Goal: Task Accomplishment & Management: Use online tool/utility

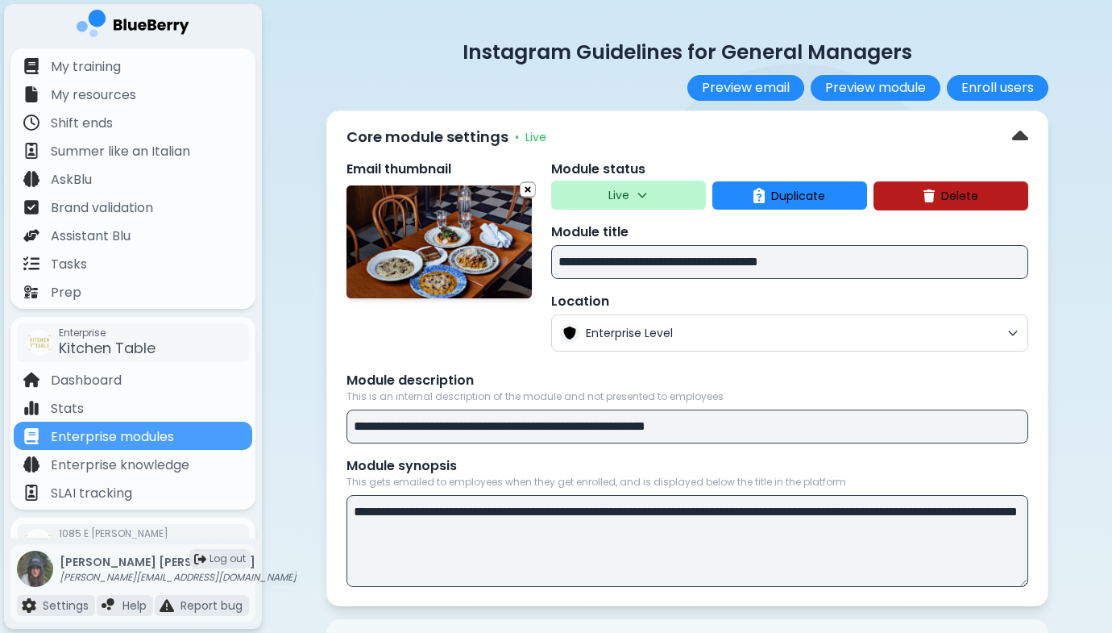
scroll to position [20, 0]
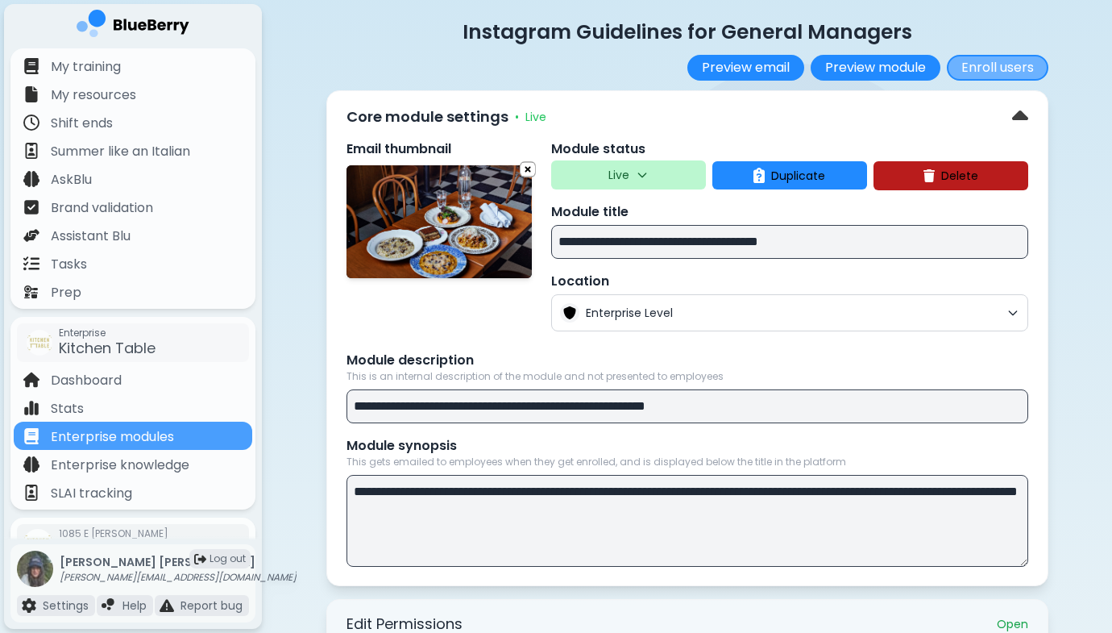
click at [982, 60] on button "Enroll users" at bounding box center [998, 68] width 102 height 26
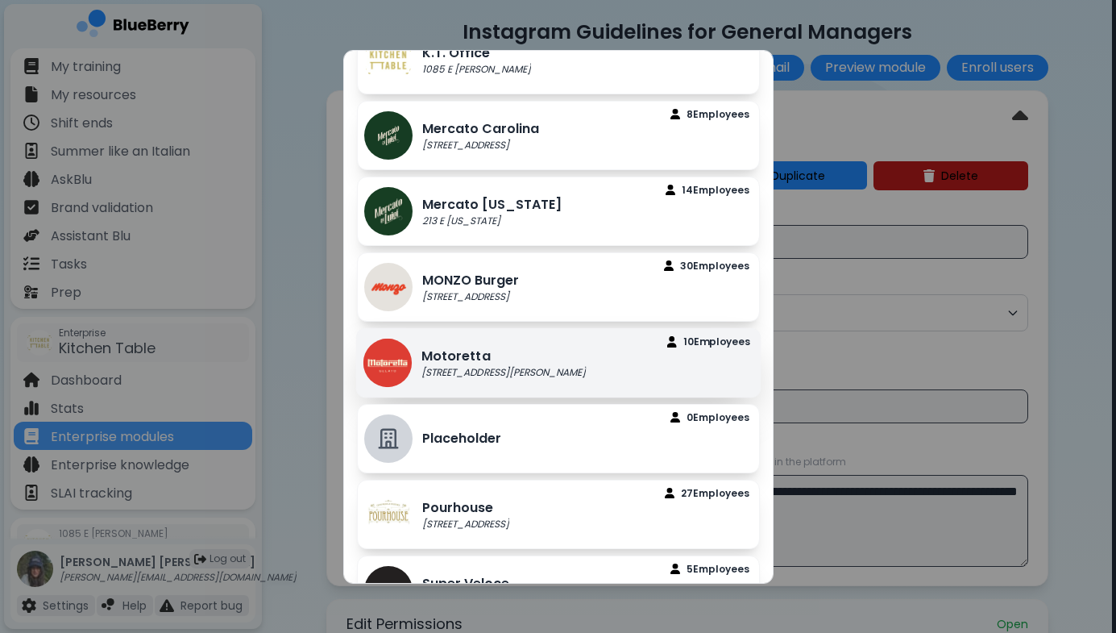
scroll to position [804, 0]
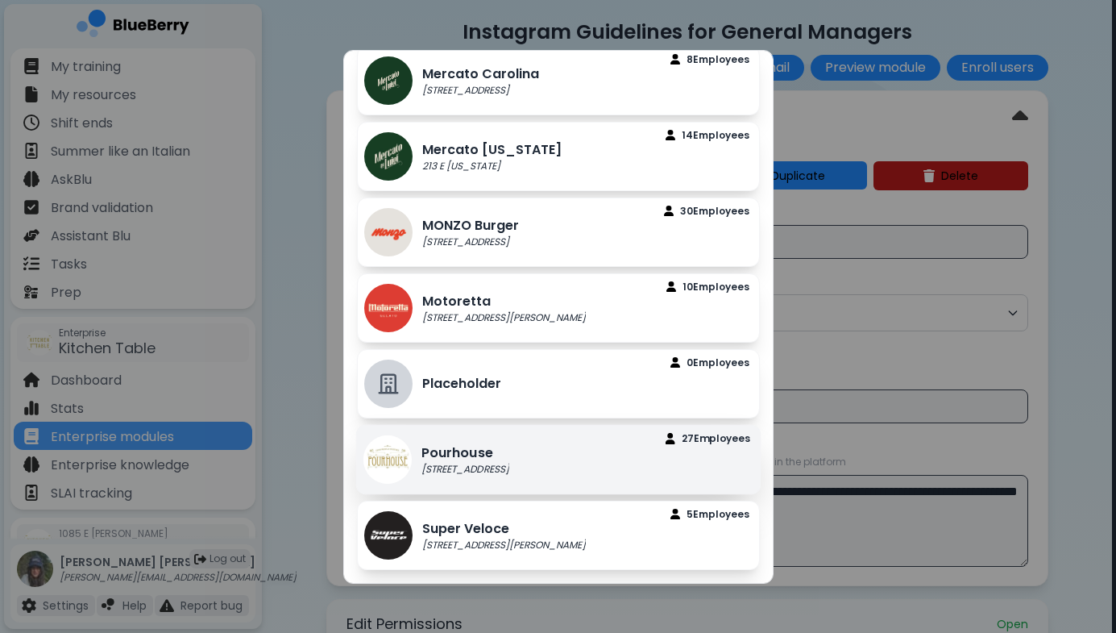
click at [576, 455] on div "Pourhouse [STREET_ADDRESS] Employee s" at bounding box center [557, 458] width 405 height 69
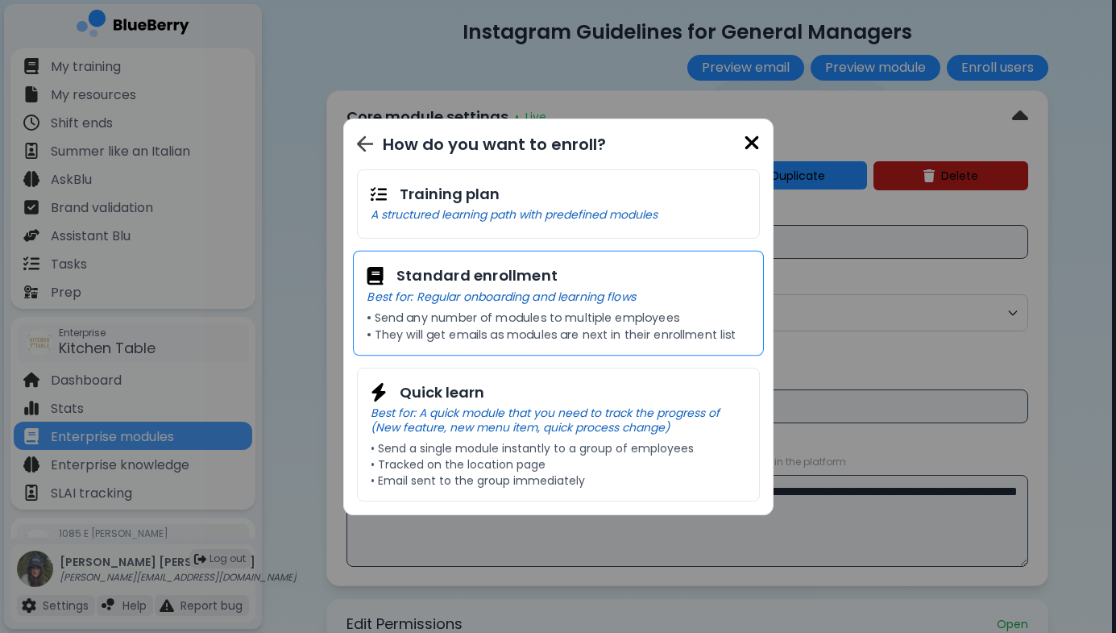
click at [565, 314] on p "• Send any number of modules to multiple employees" at bounding box center [558, 317] width 383 height 15
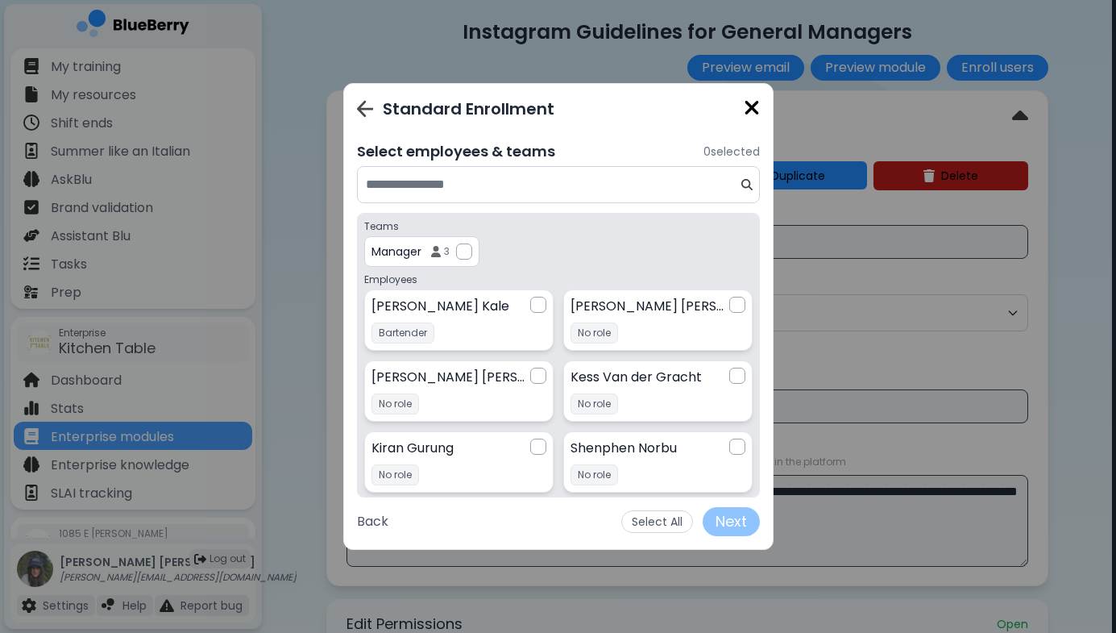
click at [409, 256] on p "Manager" at bounding box center [397, 251] width 50 height 15
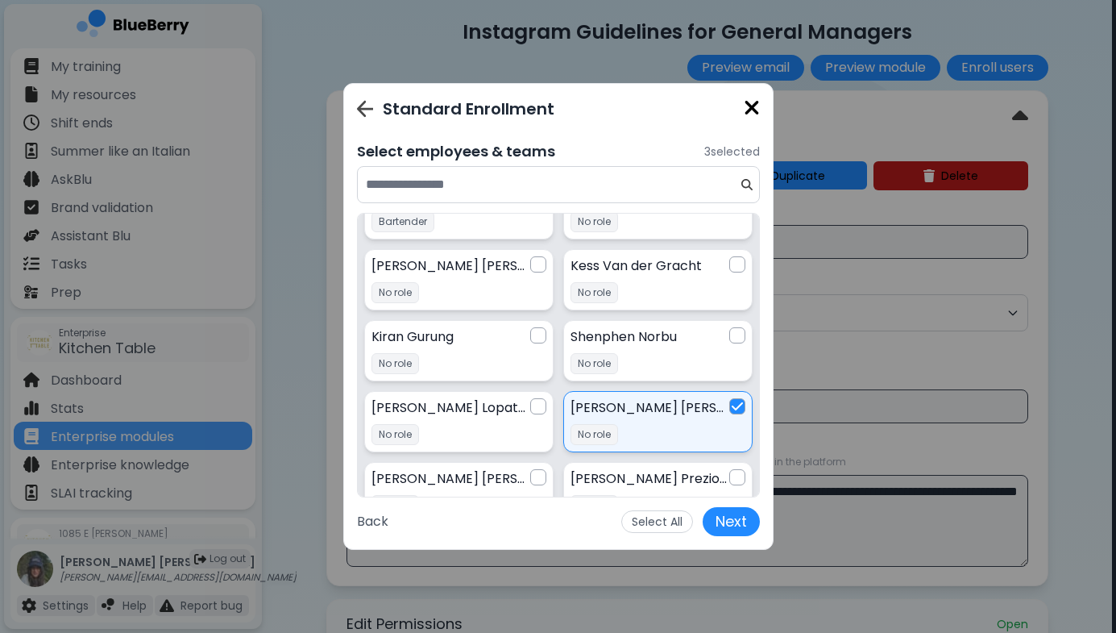
scroll to position [119, 0]
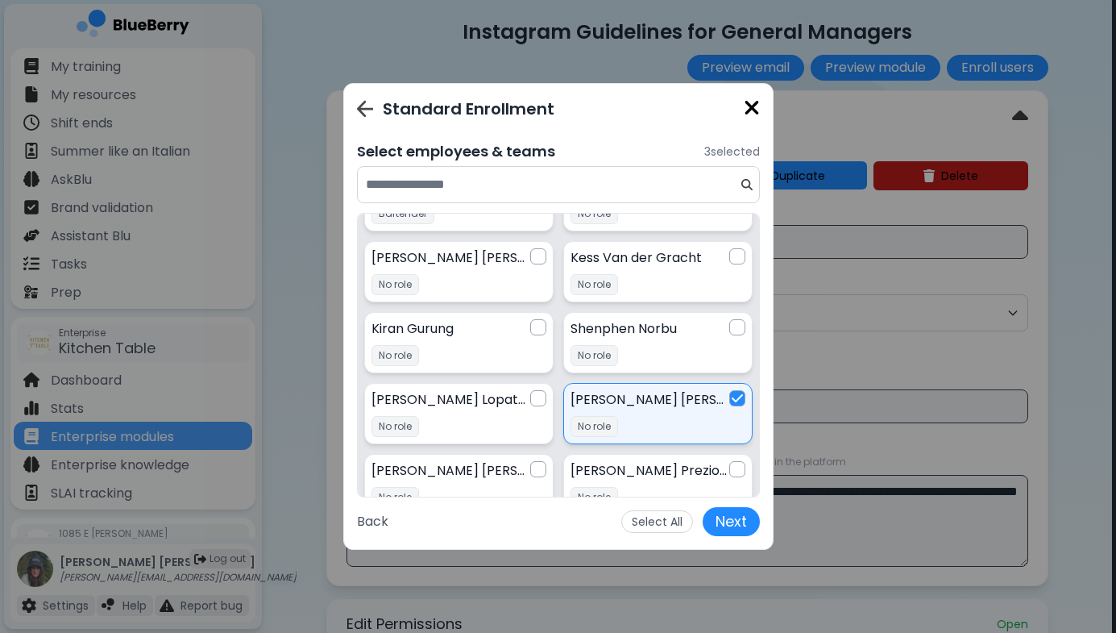
click at [753, 110] on img at bounding box center [752, 108] width 16 height 22
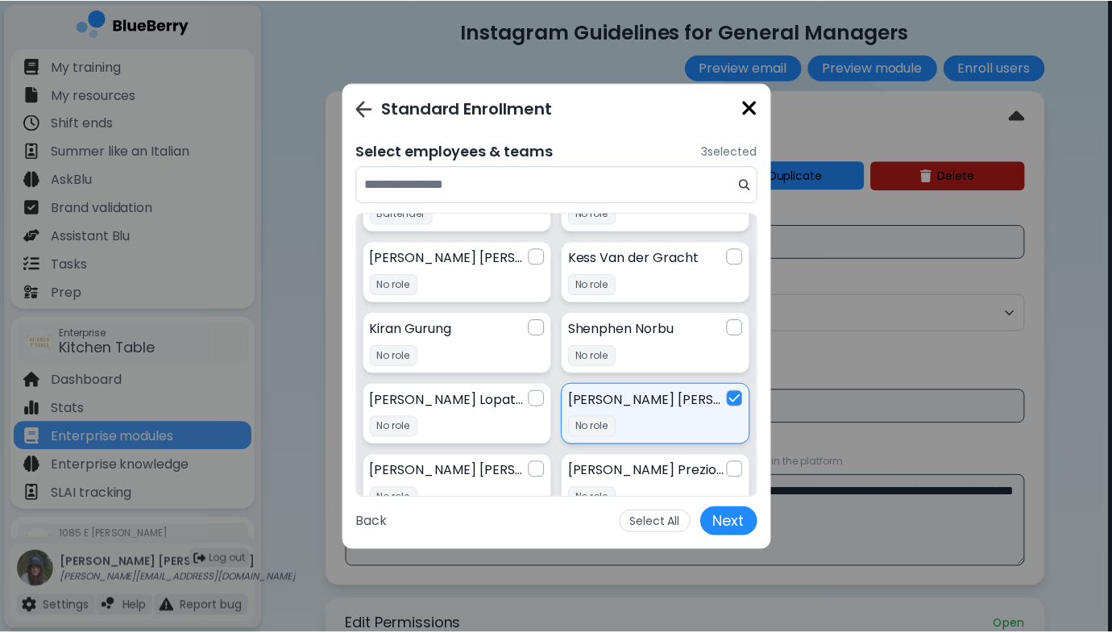
scroll to position [20, 0]
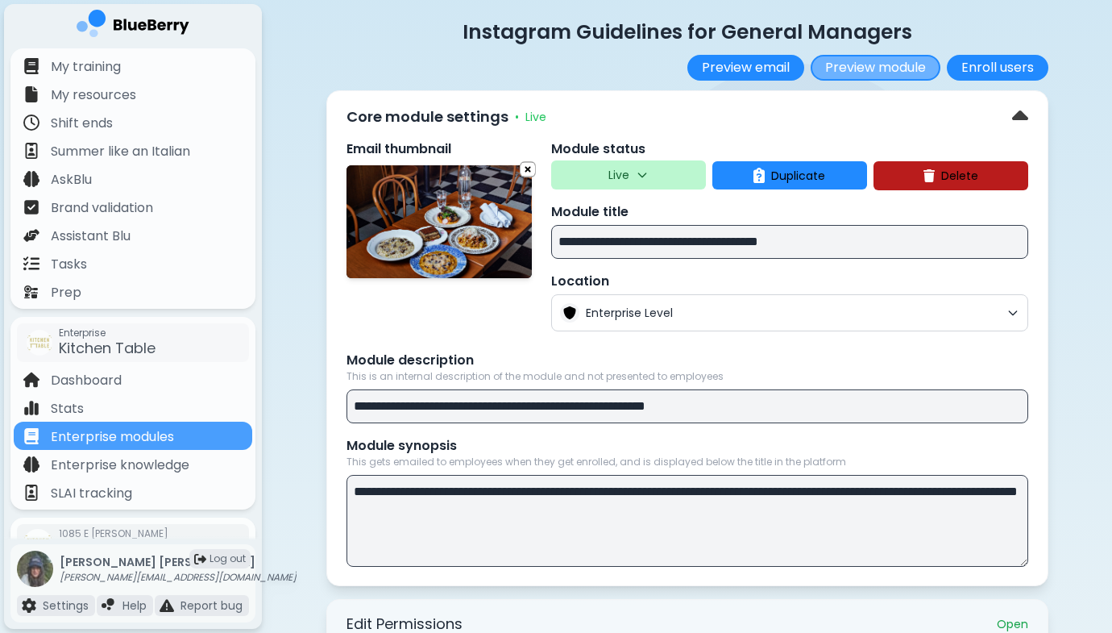
click at [841, 68] on button "Preview module" at bounding box center [876, 68] width 130 height 26
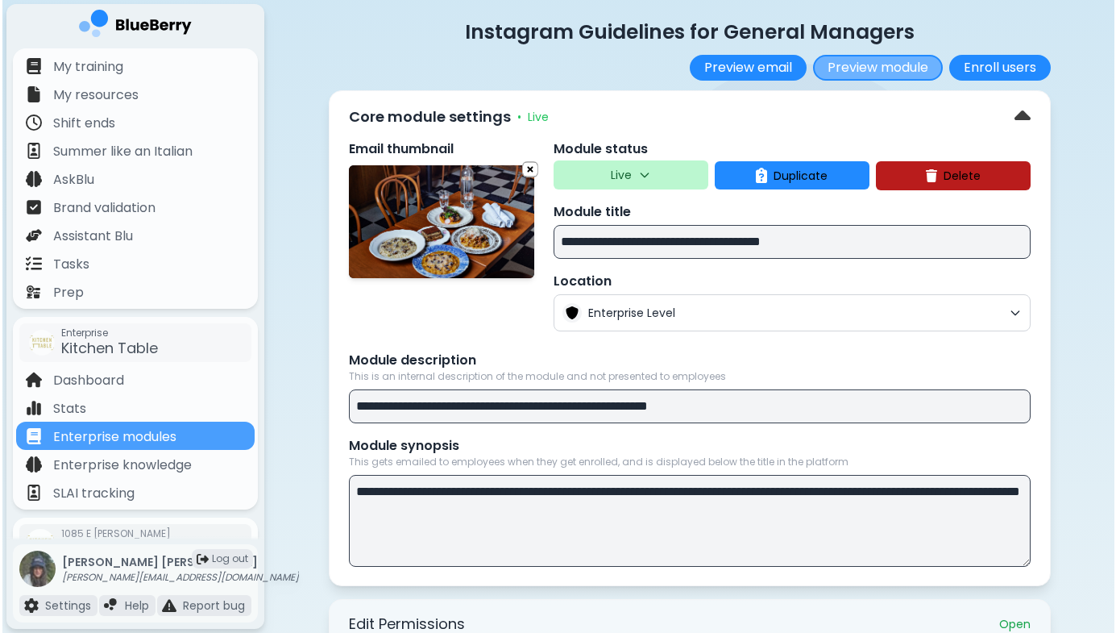
scroll to position [0, 0]
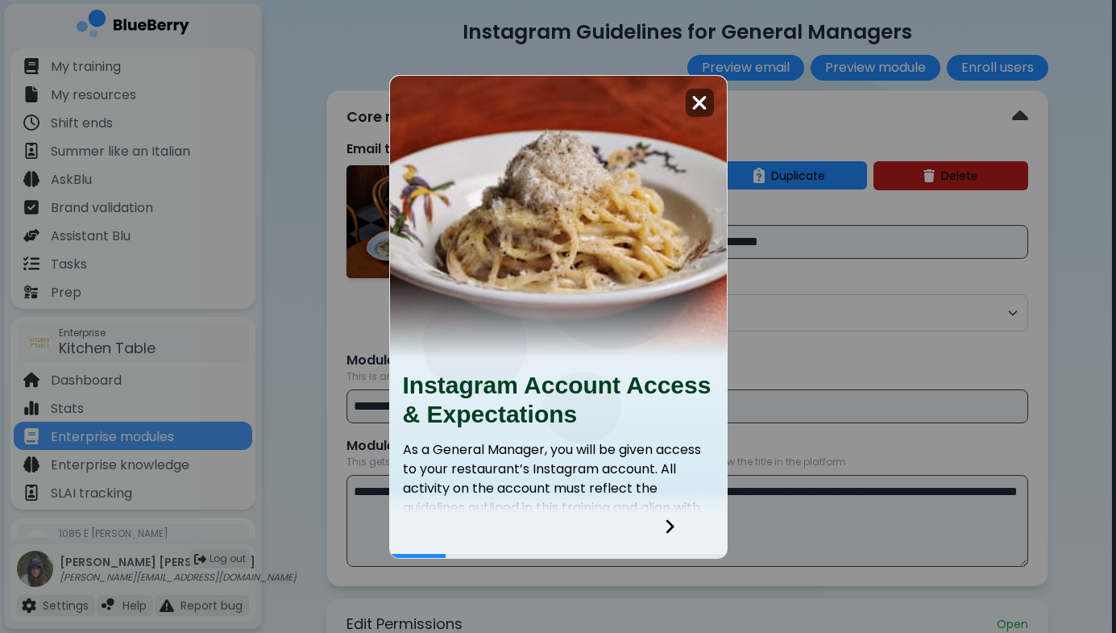
click at [696, 99] on img at bounding box center [700, 103] width 16 height 22
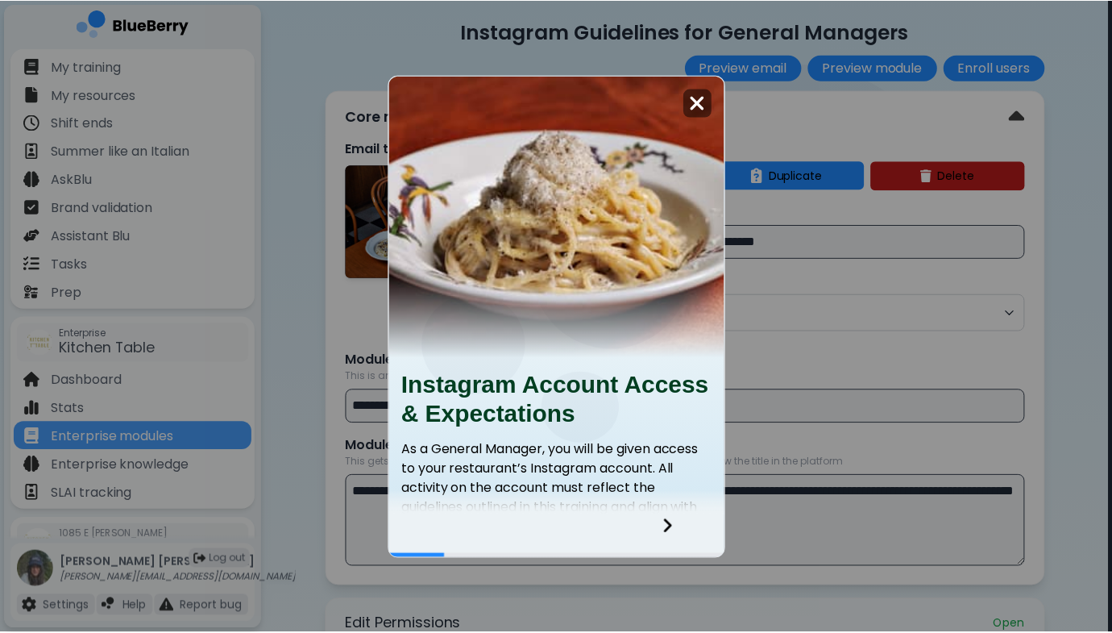
scroll to position [20, 0]
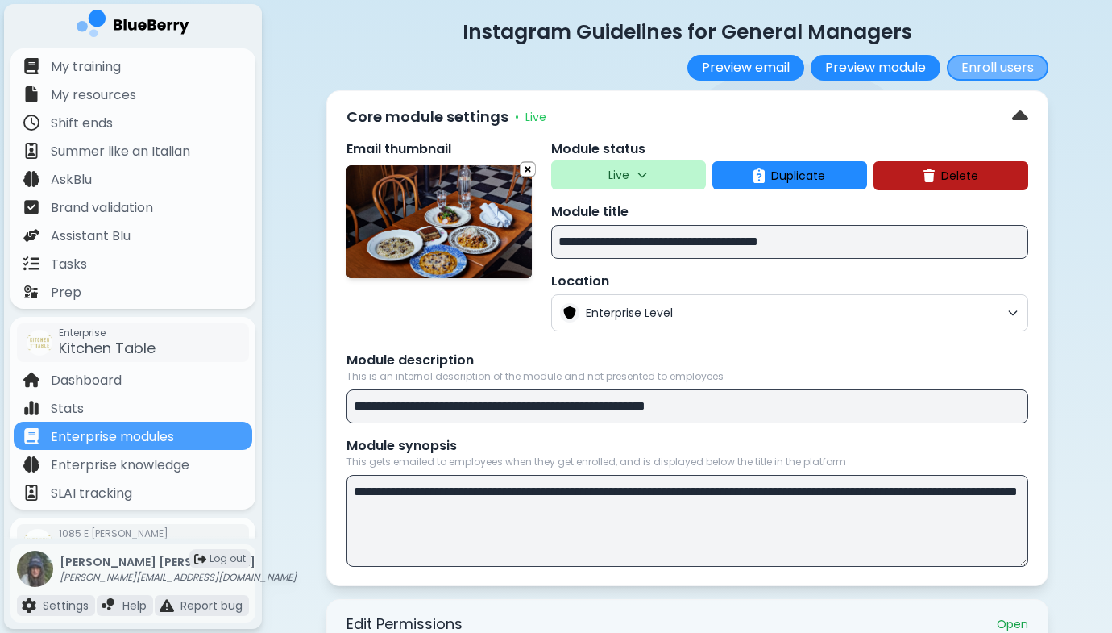
click at [992, 73] on button "Enroll users" at bounding box center [998, 68] width 102 height 26
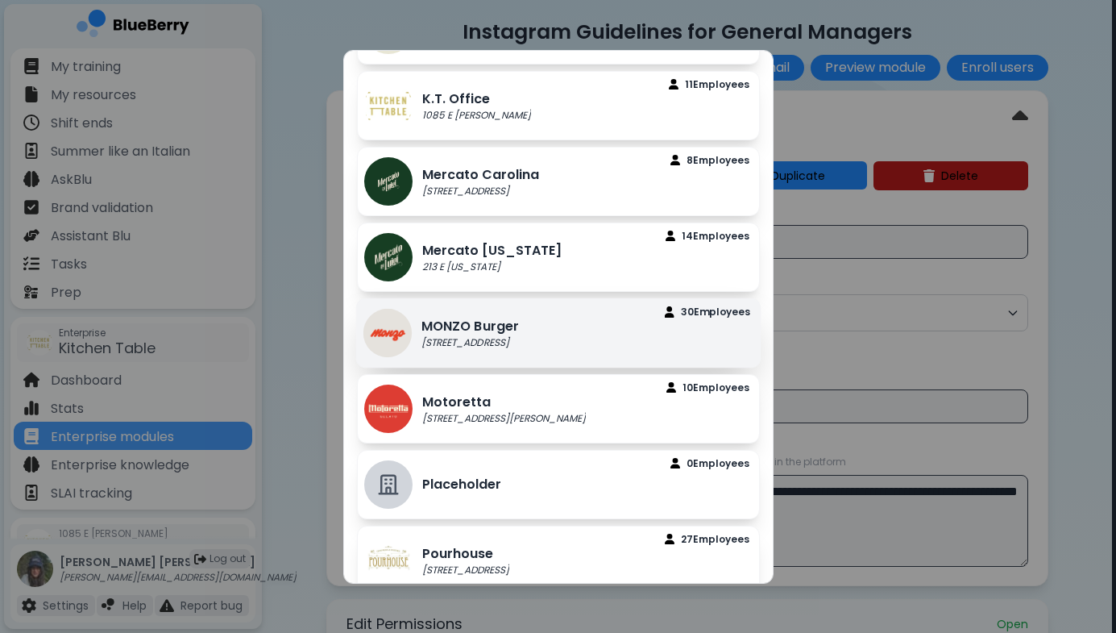
scroll to position [804, 0]
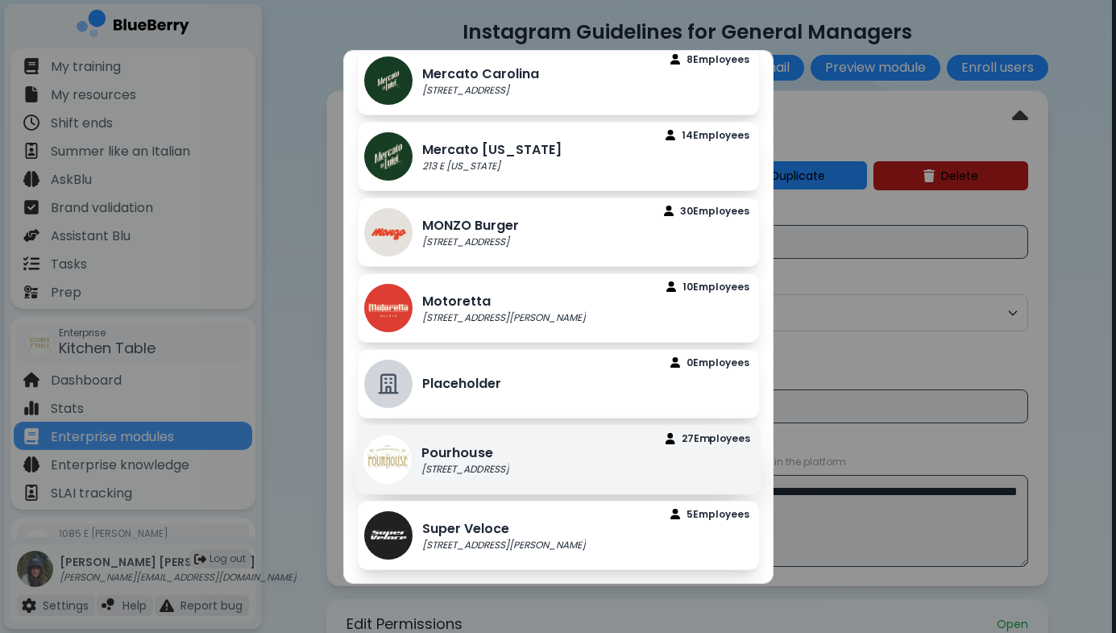
click at [509, 476] on div "Pourhouse [STREET_ADDRESS]" at bounding box center [436, 458] width 146 height 48
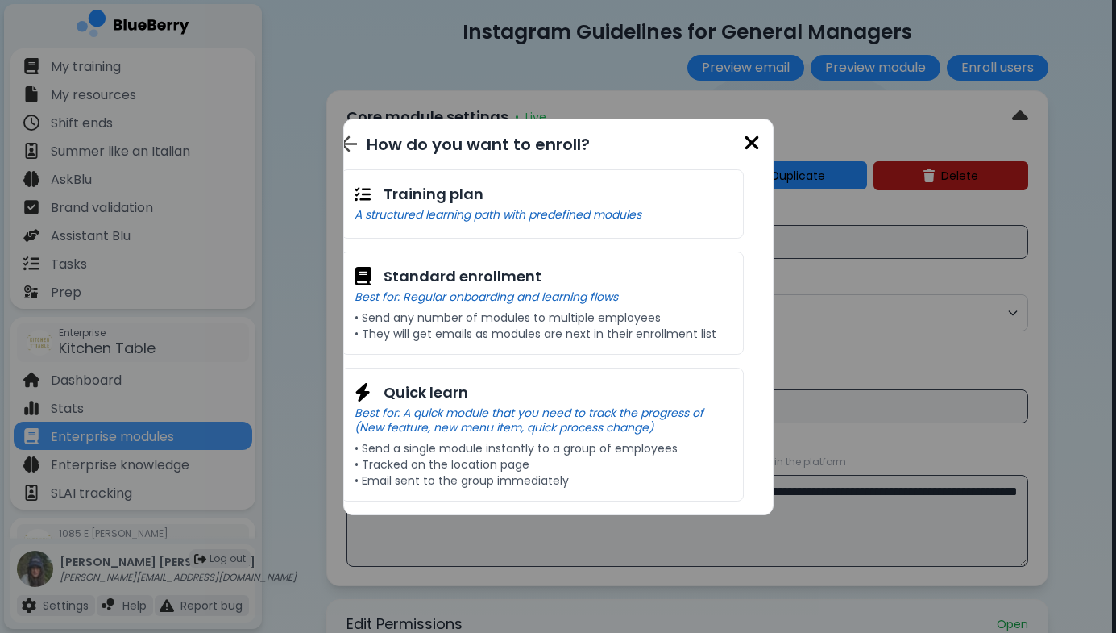
scroll to position [0, 0]
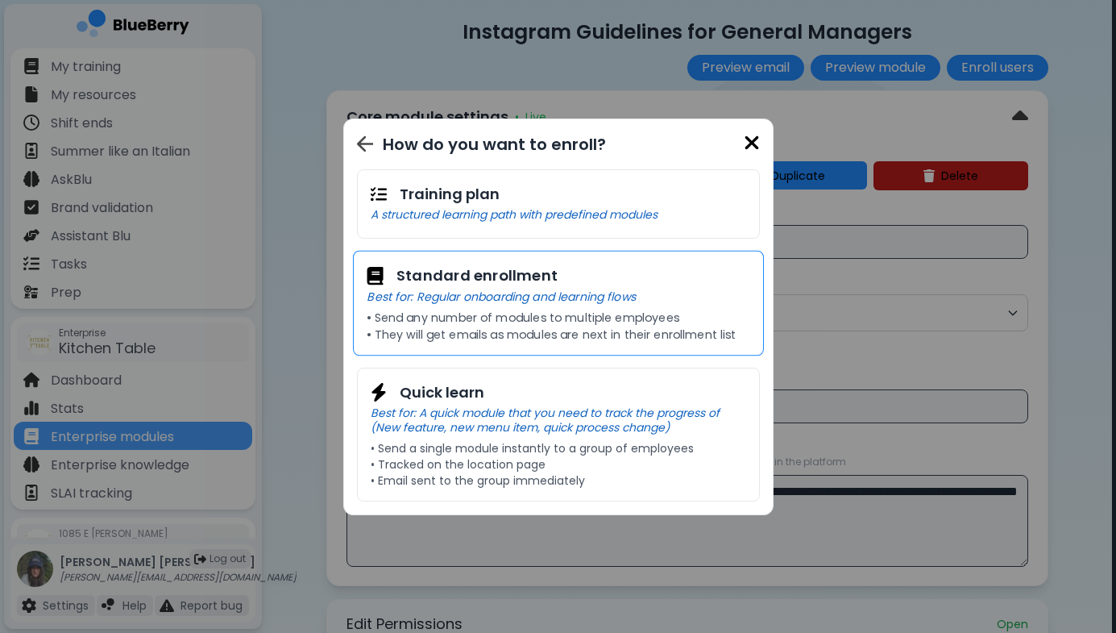
click at [536, 280] on h3 "Standard enrollment" at bounding box center [477, 275] width 161 height 23
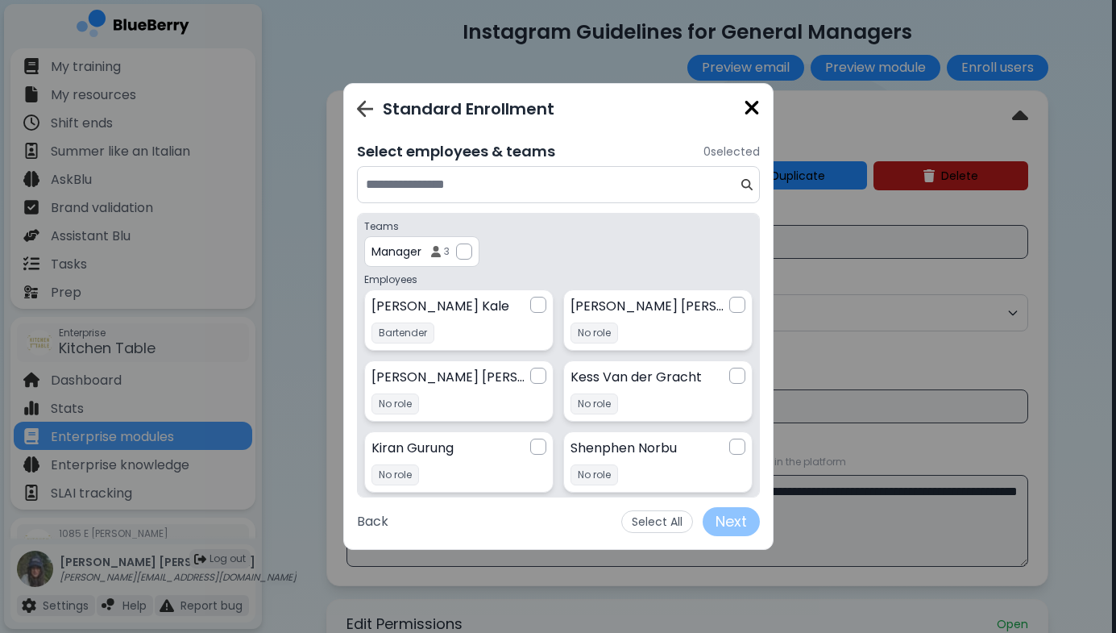
click at [409, 255] on p "Manager" at bounding box center [397, 251] width 50 height 15
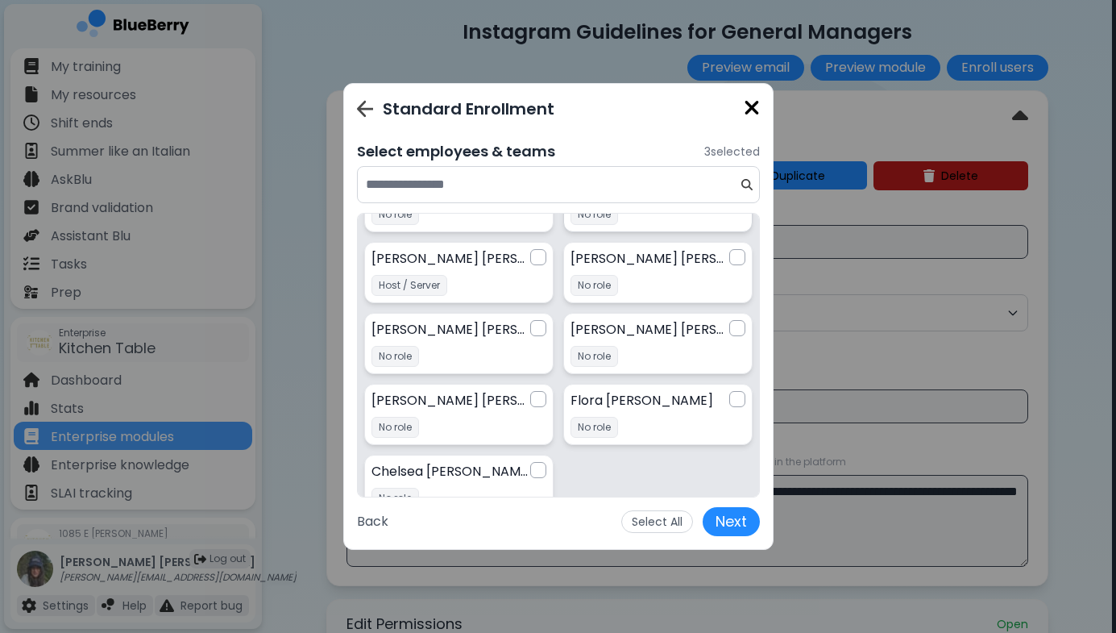
scroll to position [808, 0]
